Goal: Task Accomplishment & Management: Manage account settings

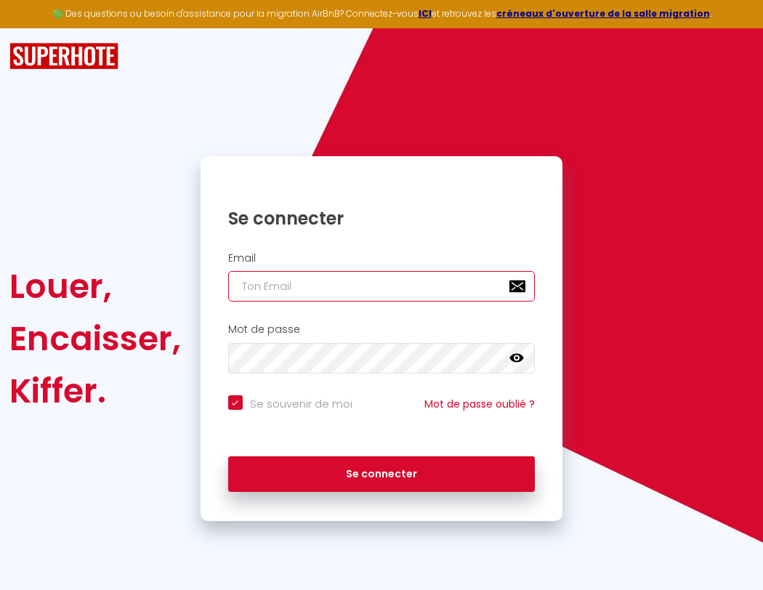
type input "s"
checkbox input "true"
type input "su"
checkbox input "true"
type input "sup"
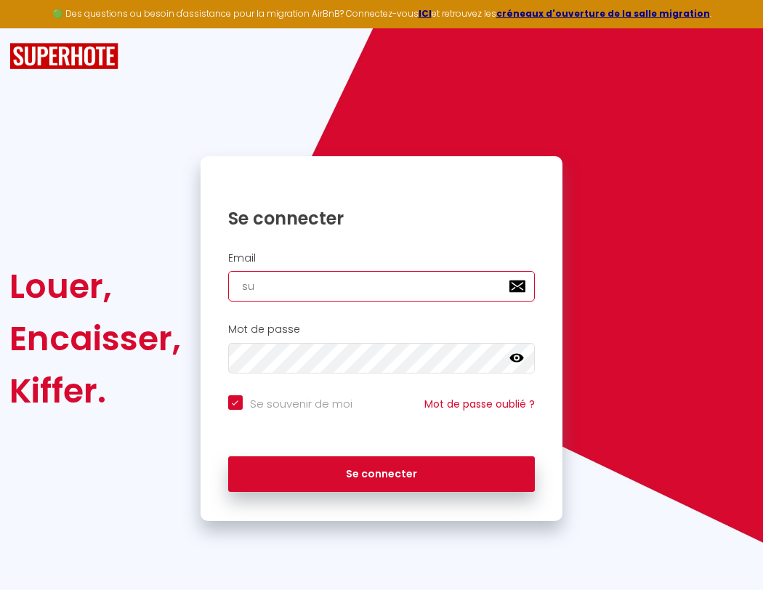
checkbox input "true"
type input "supe"
checkbox input "true"
type input "super"
checkbox input "true"
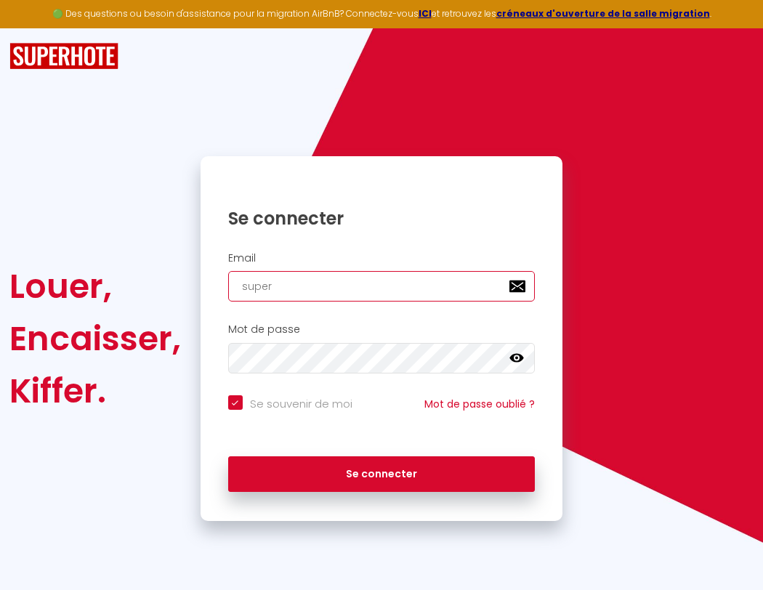
type input "superb"
checkbox input "true"
type input "superbo"
checkbox input "true"
type input "superbor"
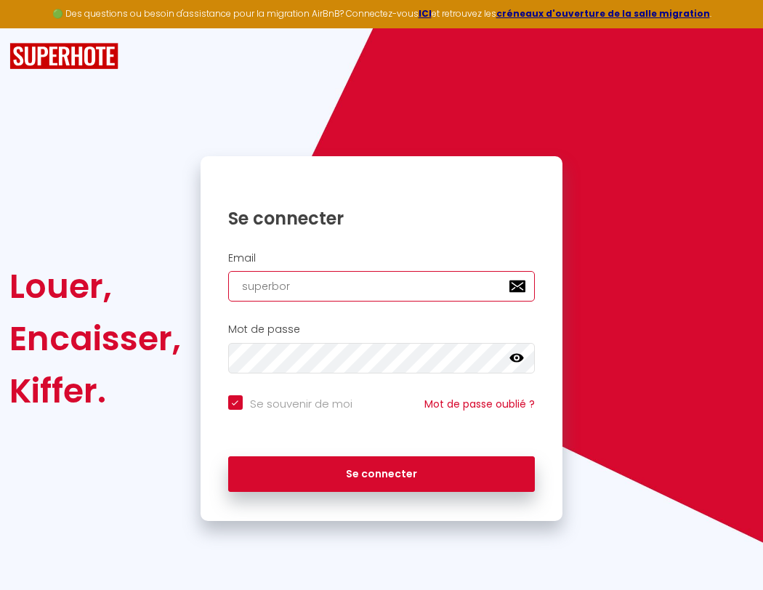
checkbox input "true"
type input "s"
checkbox input "true"
type input "su"
checkbox input "true"
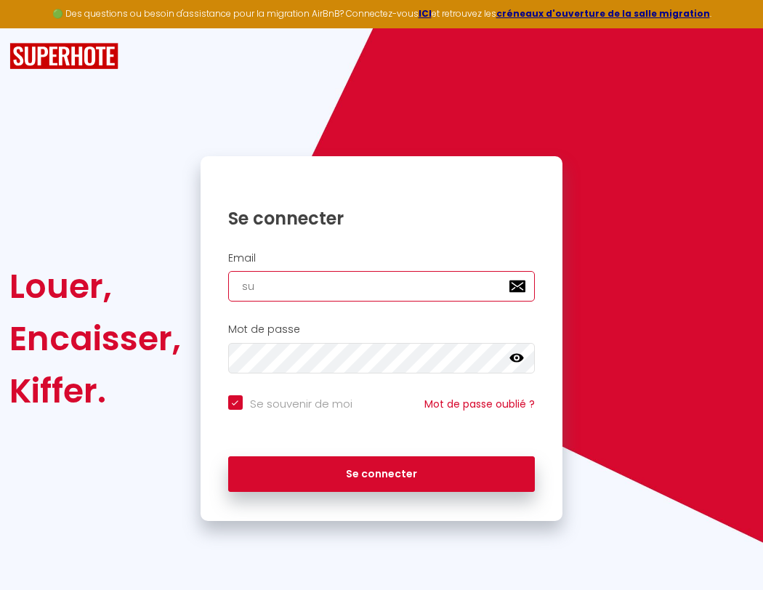
type input "sup"
checkbox input "true"
type input "supe"
checkbox input "true"
type input "super"
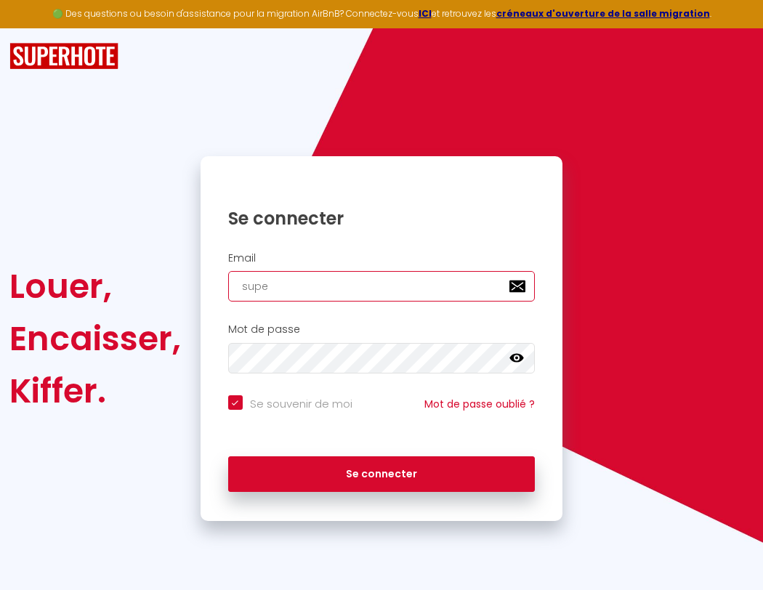
checkbox input "true"
type input "superb"
checkbox input "true"
type input "superbo"
checkbox input "true"
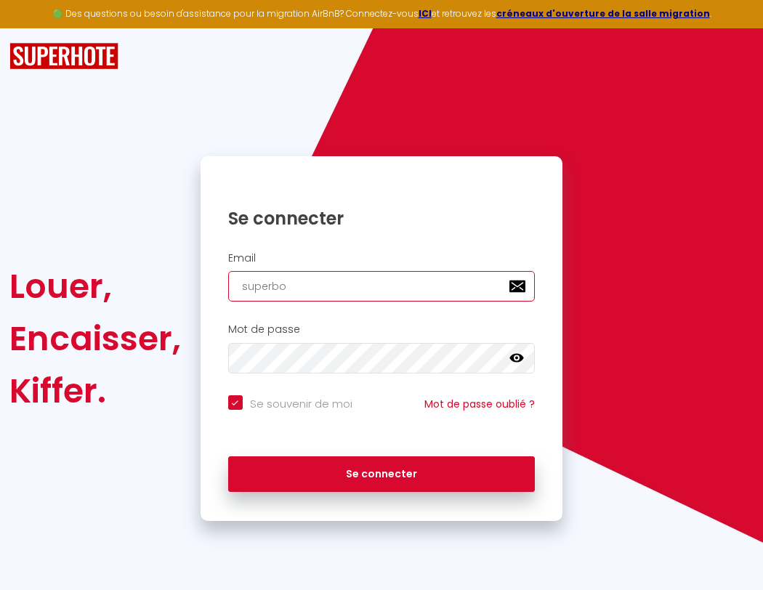
type input "superbor"
checkbox input "true"
type input "superbord"
checkbox input "true"
type input "s"
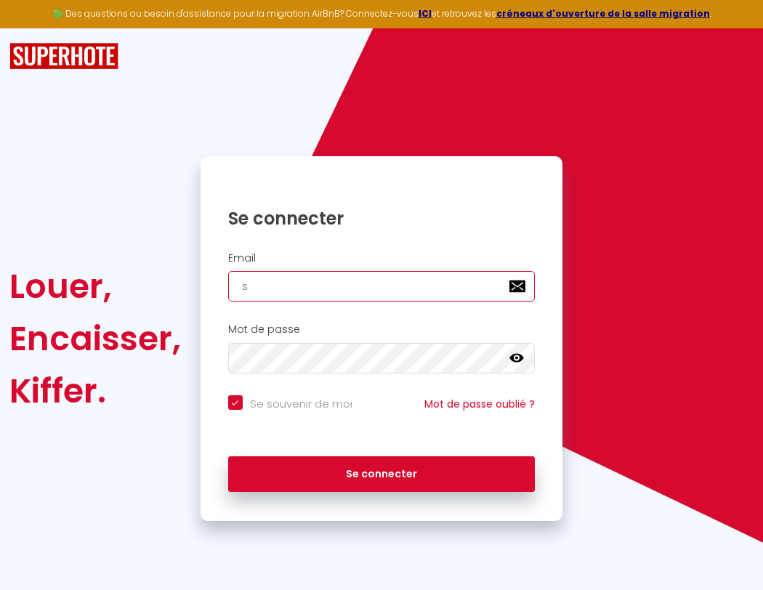
checkbox input "true"
type input "su"
checkbox input "true"
type input "sup"
checkbox input "true"
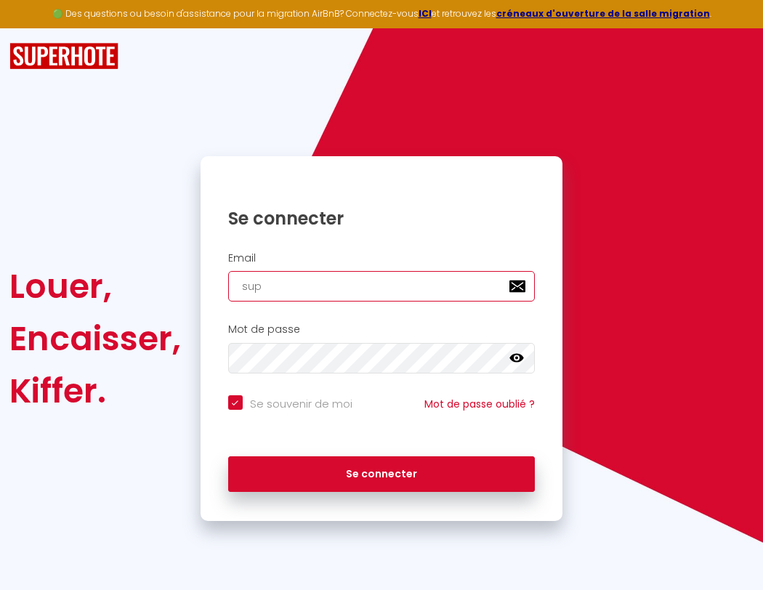
type input "supe"
checkbox input "true"
type input "super"
checkbox input "true"
type input "superb"
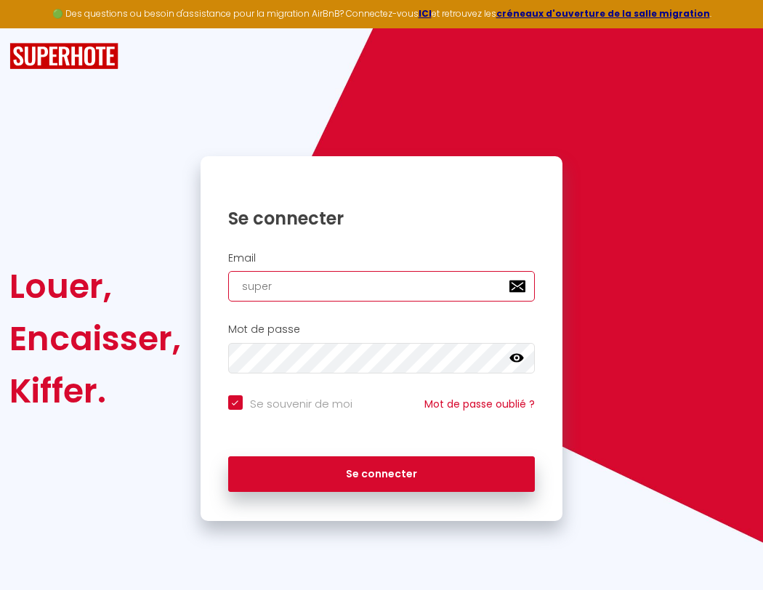
checkbox input "true"
type input "superbo"
checkbox input "true"
